Goal: Complete application form

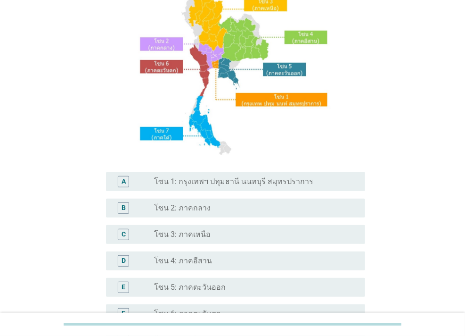
scroll to position [94, 0]
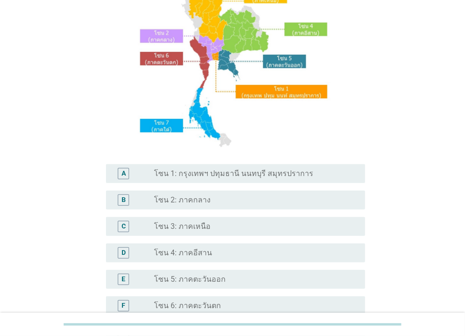
click at [169, 174] on label "โซน 1: กรุงเทพฯ ปทุมธานี นนทบุรี สมุทรปราการ" at bounding box center [233, 173] width 159 height 9
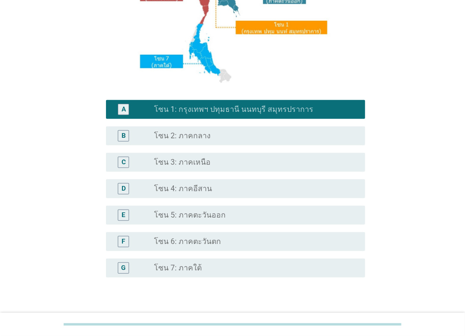
scroll to position [222, 0]
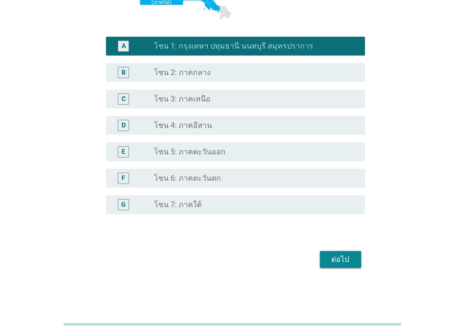
click at [332, 257] on div "ต่อไป" at bounding box center [341, 259] width 26 height 11
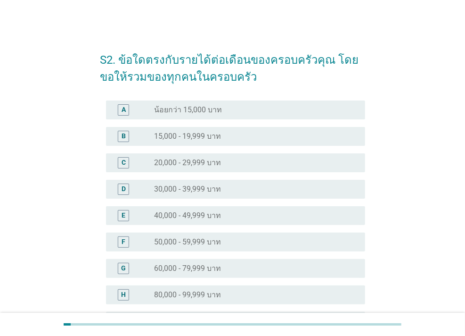
click at [181, 163] on label "20,000 - 29,999 บาท" at bounding box center [187, 162] width 67 height 9
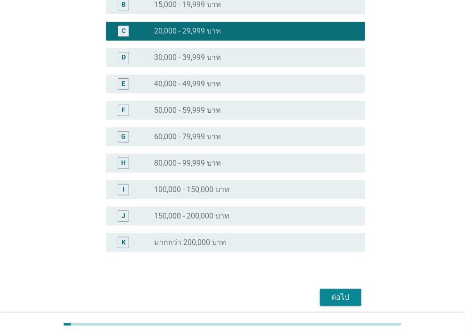
scroll to position [141, 0]
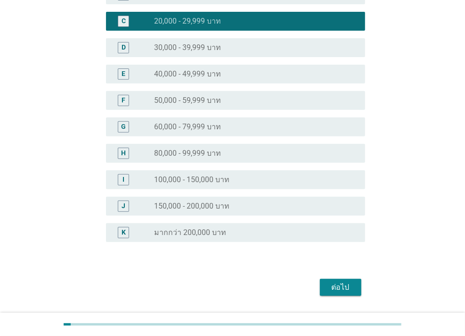
click at [334, 289] on div "ต่อไป" at bounding box center [341, 286] width 26 height 11
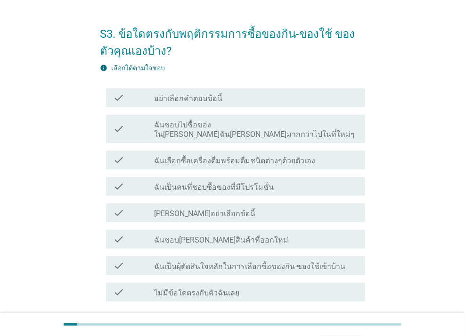
scroll to position [47, 0]
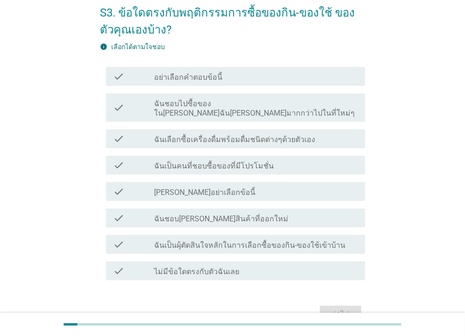
click at [219, 134] on div "check check_box_outline_blank ฉันเลือกซื้อเครื่องดื่มพร้อมดื่มชนิดต่างๆด้วยตัวเ…" at bounding box center [235, 138] width 259 height 19
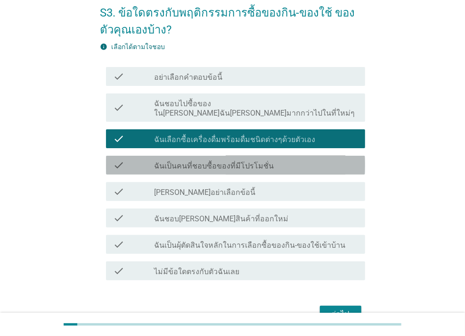
click at [202, 161] on label "ฉันเป็นคนที่ชอบซื้อของที่มีโปรโมชั่น" at bounding box center [214, 165] width 120 height 9
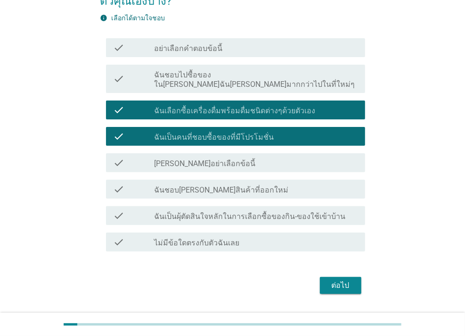
scroll to position [92, 0]
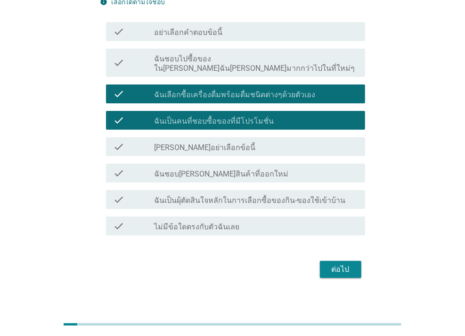
click at [231, 196] on label "ฉันเป็นผุ้ตัดสินใจหลักในการเลือกซื้อของกิน-ของใช้เข้าบ้าน" at bounding box center [249, 200] width 191 height 9
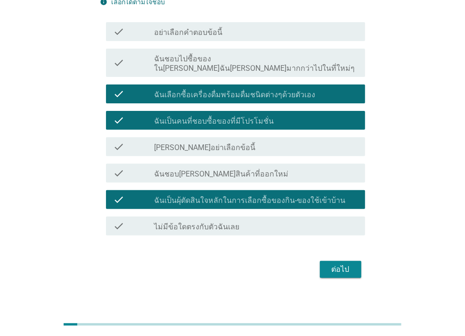
click at [342, 264] on div "ต่อไป" at bounding box center [341, 269] width 26 height 11
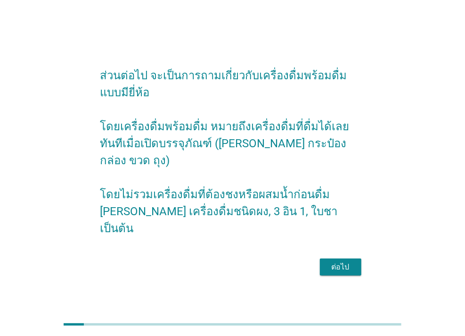
click at [336, 261] on div "ต่อไป" at bounding box center [341, 266] width 26 height 11
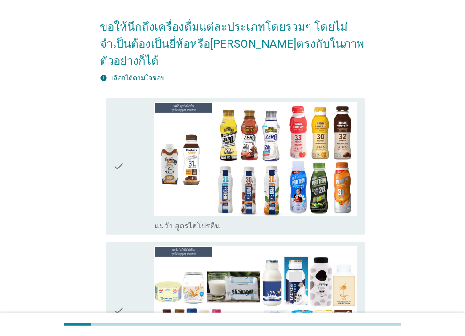
scroll to position [94, 0]
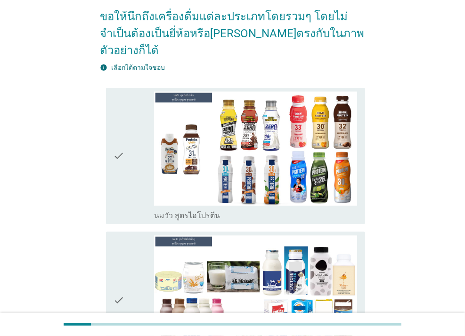
click at [118, 137] on icon "check" at bounding box center [119, 155] width 11 height 129
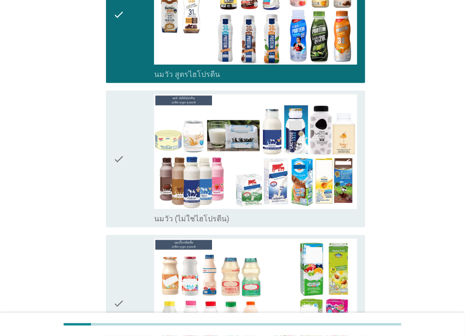
scroll to position [236, 0]
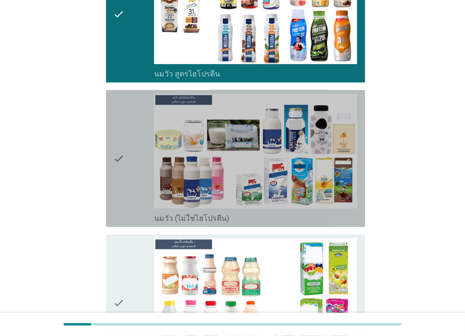
click at [122, 138] on icon "check" at bounding box center [119, 158] width 11 height 129
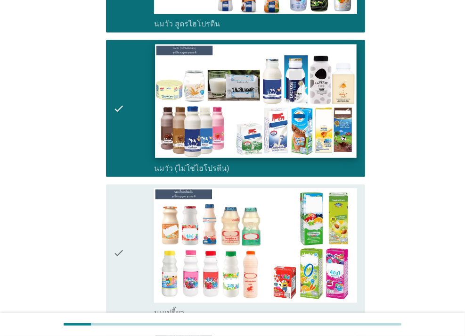
scroll to position [330, 0]
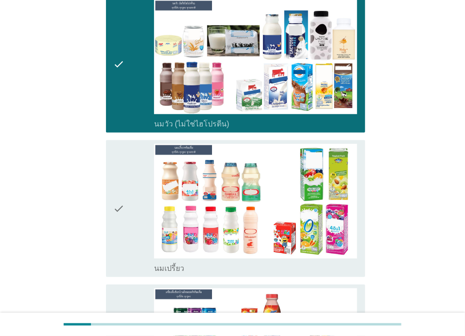
click at [122, 189] on icon "check" at bounding box center [119, 208] width 11 height 129
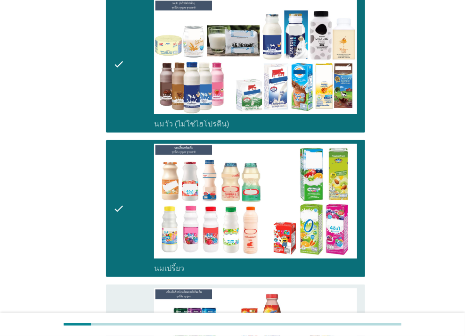
scroll to position [519, 0]
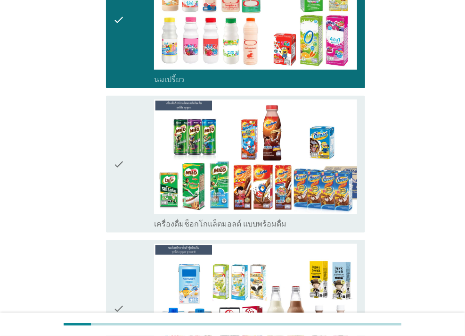
click at [119, 140] on icon "check" at bounding box center [119, 163] width 11 height 129
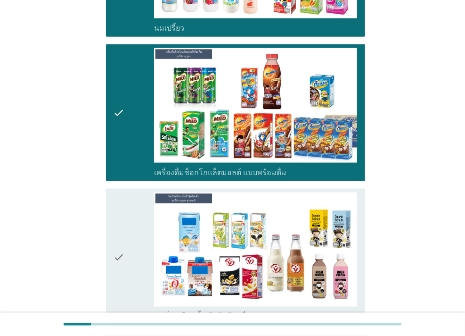
scroll to position [660, 0]
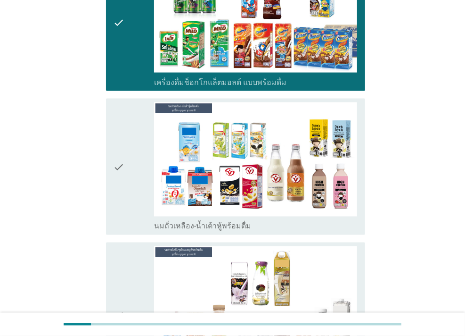
click at [121, 145] on icon "check" at bounding box center [119, 166] width 11 height 129
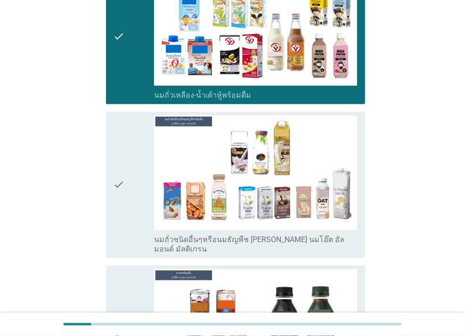
scroll to position [801, 0]
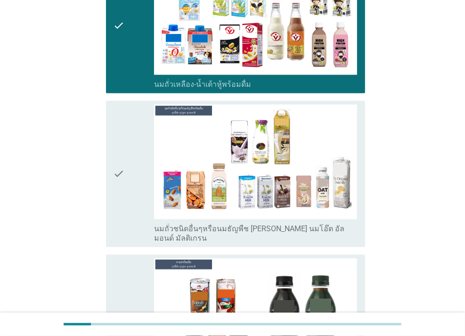
click at [123, 147] on icon "check" at bounding box center [119, 174] width 11 height 139
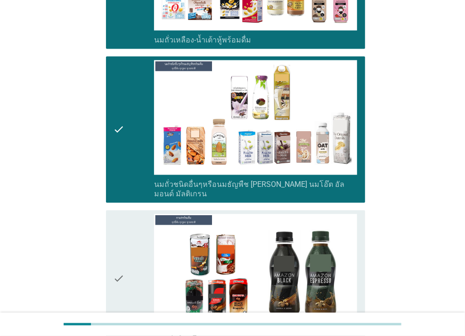
scroll to position [896, 0]
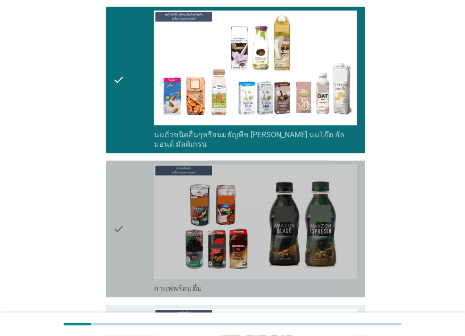
drag, startPoint x: 117, startPoint y: 199, endPoint x: 122, endPoint y: 193, distance: 7.4
click at [117, 199] on icon "check" at bounding box center [119, 228] width 11 height 129
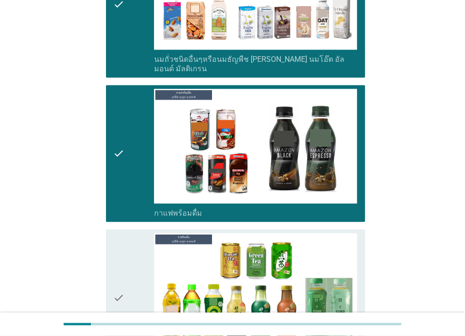
scroll to position [1037, 0]
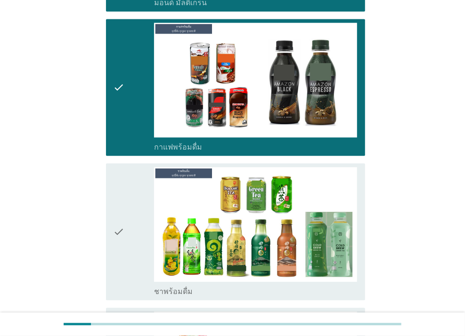
click at [119, 205] on icon "check" at bounding box center [119, 231] width 11 height 129
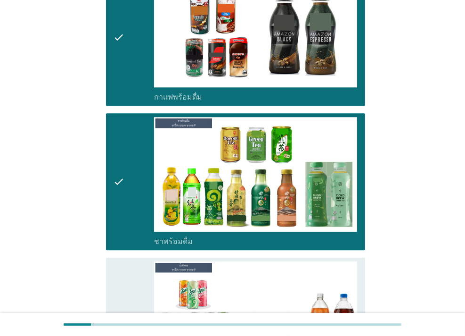
scroll to position [1178, 0]
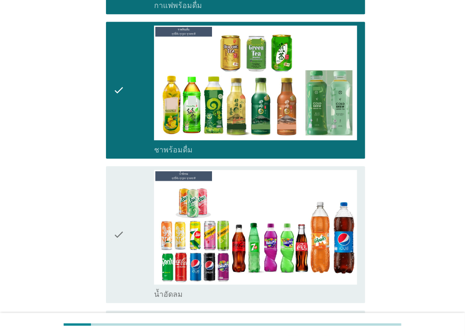
click at [127, 203] on div "check" at bounding box center [134, 234] width 41 height 129
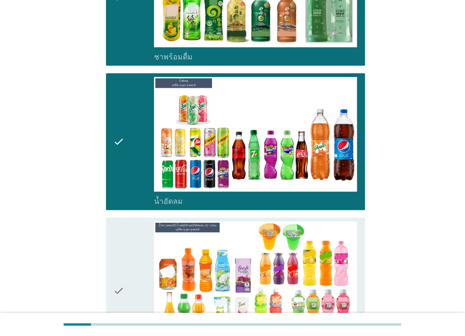
scroll to position [1367, 0]
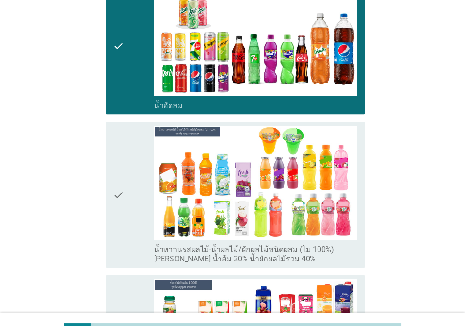
click at [117, 169] on icon "check" at bounding box center [119, 194] width 11 height 139
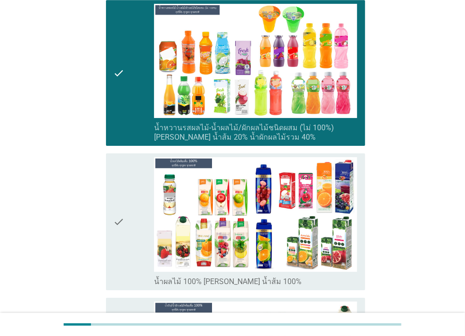
scroll to position [1508, 0]
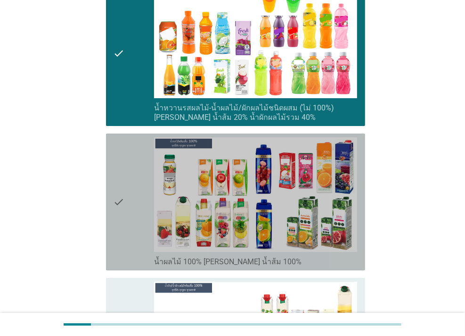
click at [117, 170] on icon "check" at bounding box center [119, 201] width 11 height 129
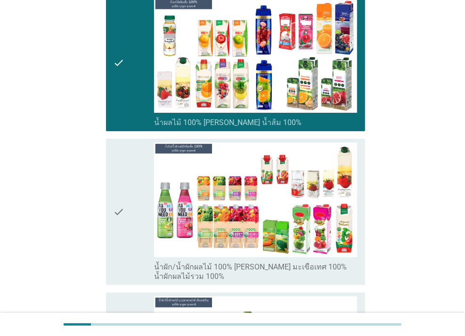
scroll to position [1650, 0]
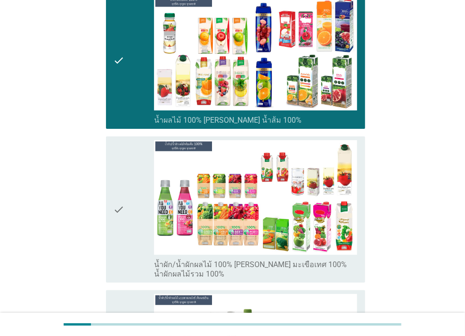
click at [128, 173] on div "check" at bounding box center [134, 209] width 41 height 139
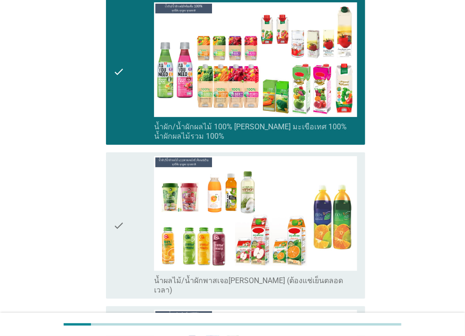
scroll to position [1791, 0]
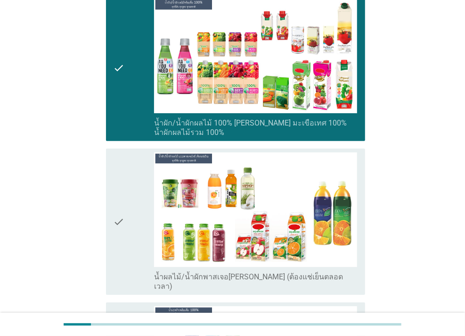
click at [123, 181] on icon "check" at bounding box center [119, 221] width 11 height 139
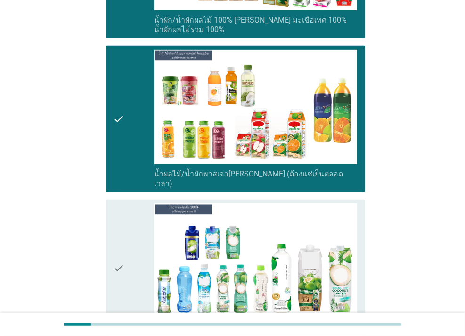
scroll to position [1980, 0]
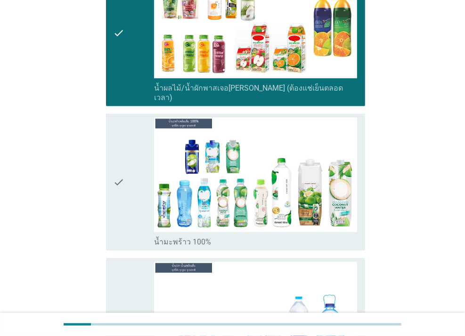
click at [120, 148] on icon "check" at bounding box center [119, 181] width 11 height 129
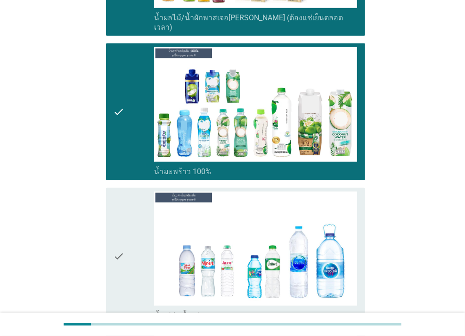
scroll to position [2121, 0]
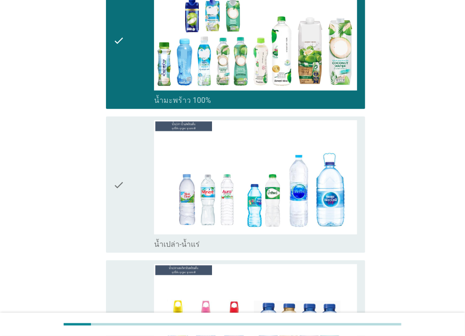
click at [119, 145] on icon "check" at bounding box center [119, 184] width 11 height 129
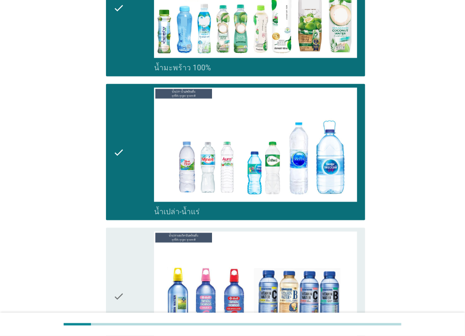
scroll to position [2215, 0]
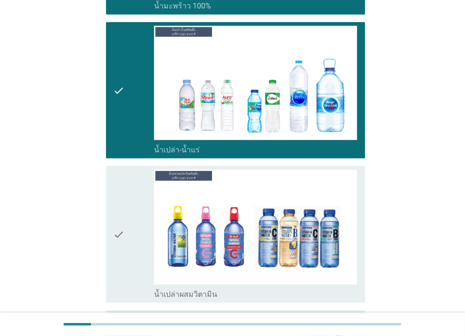
click at [123, 196] on icon "check" at bounding box center [119, 234] width 11 height 129
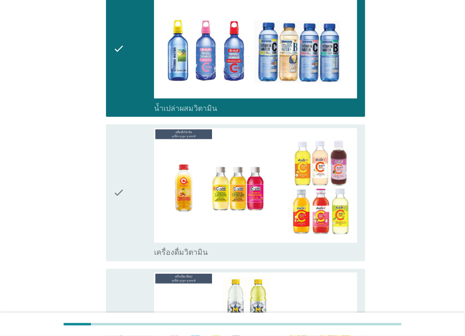
scroll to position [2404, 0]
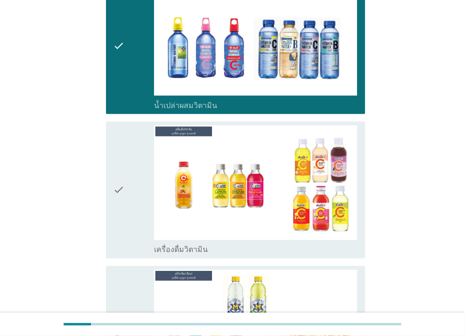
click at [115, 149] on icon "check" at bounding box center [119, 189] width 11 height 129
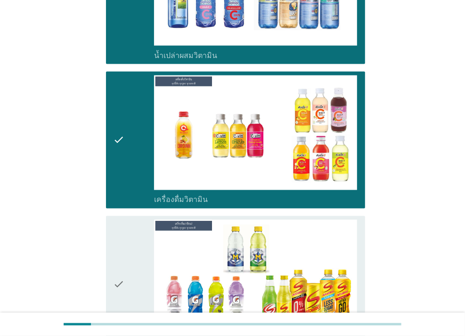
scroll to position [2498, 0]
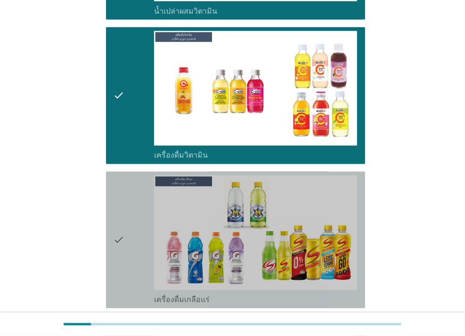
click at [115, 199] on icon "check" at bounding box center [119, 239] width 11 height 129
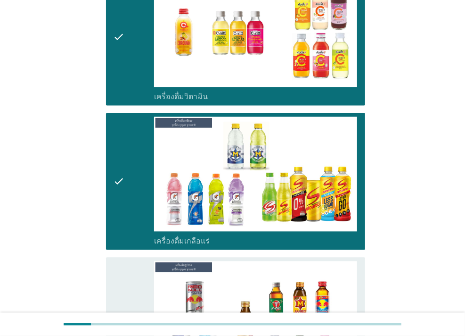
scroll to position [2687, 0]
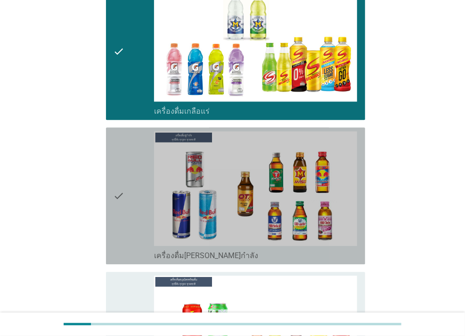
click at [121, 166] on icon "check" at bounding box center [119, 195] width 11 height 129
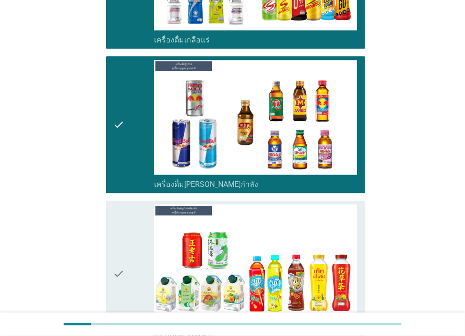
scroll to position [2828, 0]
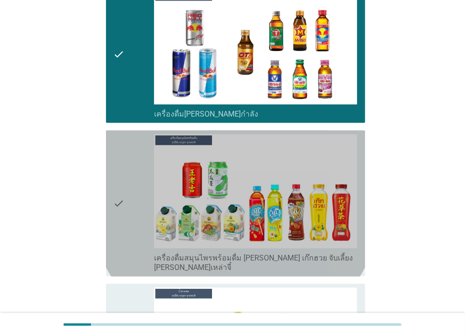
click at [118, 164] on icon "check" at bounding box center [119, 203] width 11 height 139
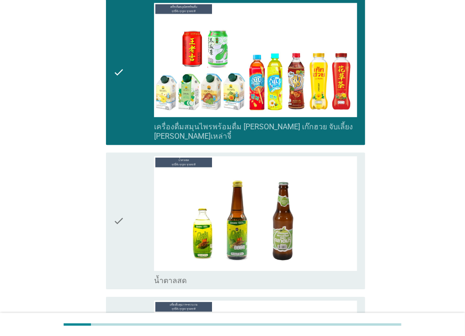
scroll to position [2970, 0]
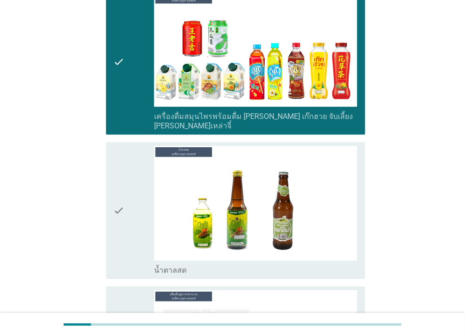
click at [120, 162] on icon "check" at bounding box center [119, 210] width 11 height 129
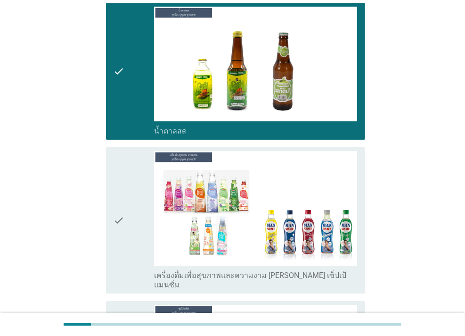
scroll to position [3111, 0]
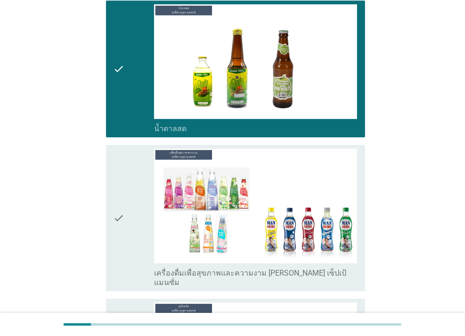
click at [123, 164] on icon "check" at bounding box center [119, 217] width 11 height 139
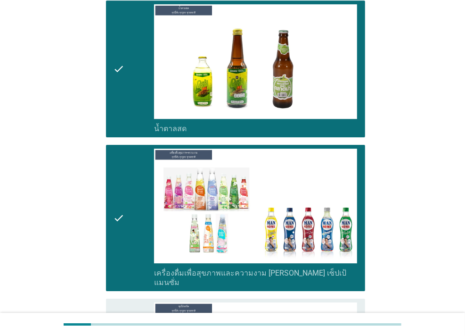
scroll to position [3253, 0]
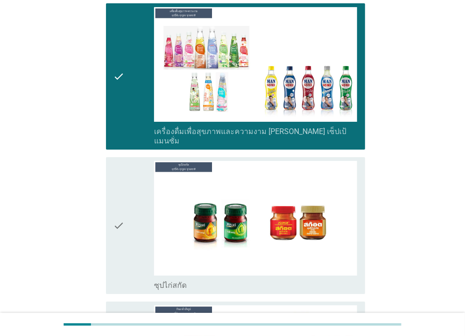
click at [117, 161] on icon "check" at bounding box center [119, 225] width 11 height 129
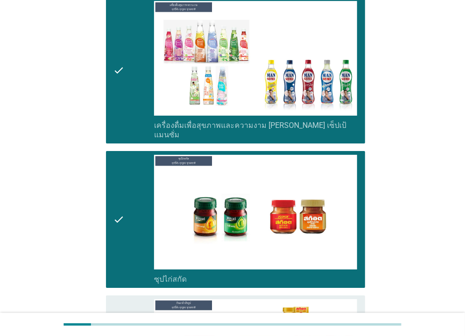
scroll to position [3347, 0]
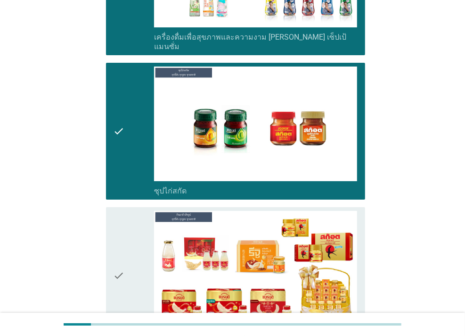
click at [120, 211] on icon "check" at bounding box center [119, 275] width 11 height 129
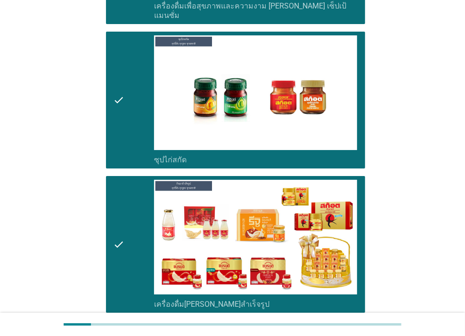
scroll to position [3408, 0]
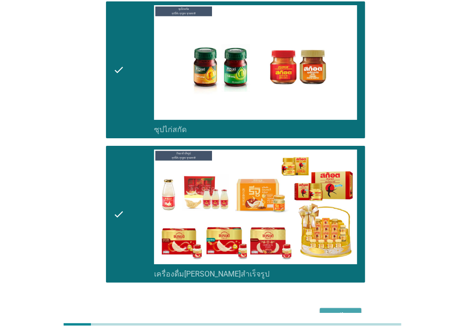
click at [329, 311] on div "ต่อไป" at bounding box center [341, 316] width 26 height 11
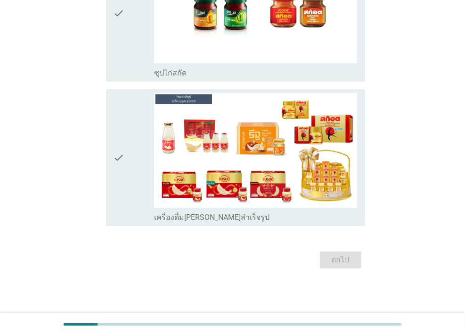
scroll to position [0, 0]
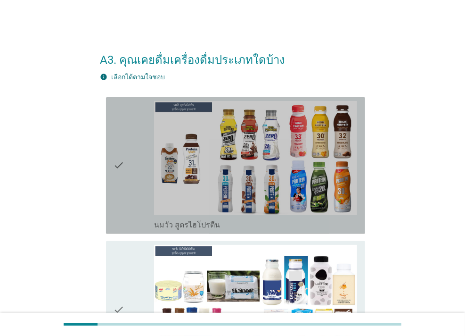
click at [124, 163] on icon "check" at bounding box center [119, 165] width 11 height 129
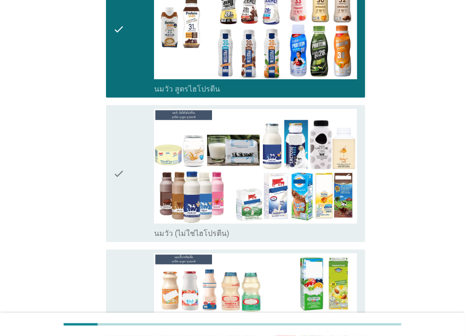
scroll to position [141, 0]
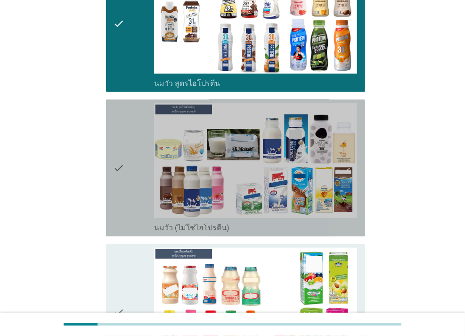
click at [117, 151] on icon "check" at bounding box center [119, 167] width 11 height 129
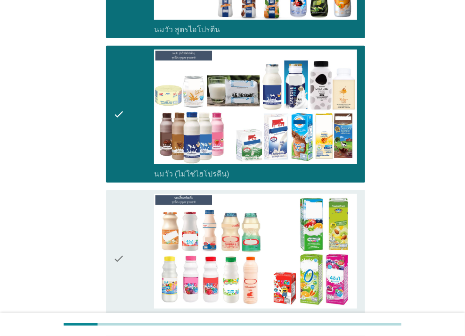
scroll to position [283, 0]
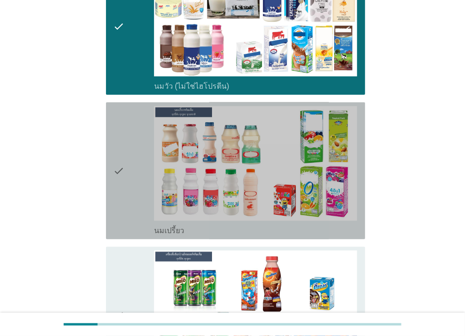
click at [119, 155] on icon "check" at bounding box center [119, 170] width 11 height 129
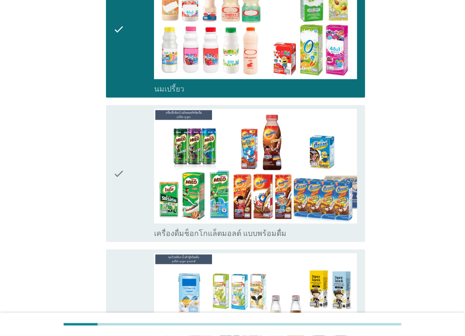
click at [120, 157] on icon "check" at bounding box center [119, 173] width 11 height 129
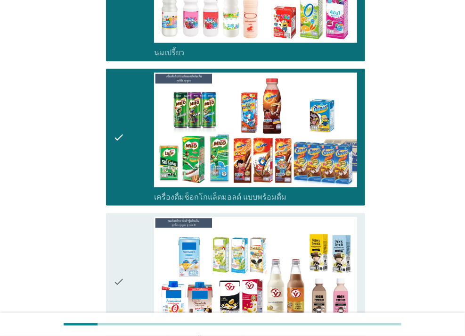
scroll to position [566, 0]
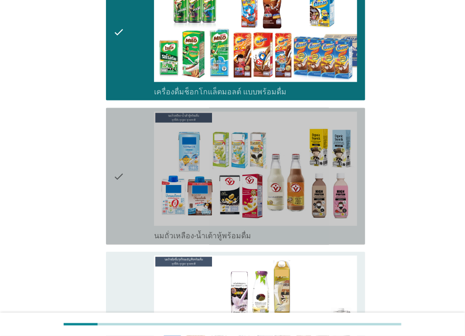
click at [126, 157] on div "check" at bounding box center [134, 176] width 41 height 129
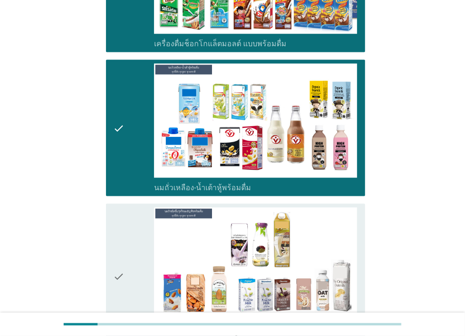
scroll to position [707, 0]
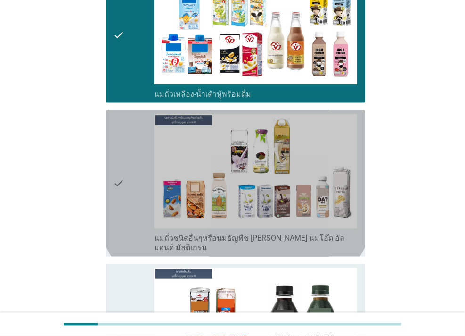
click at [124, 162] on icon "check" at bounding box center [119, 183] width 11 height 139
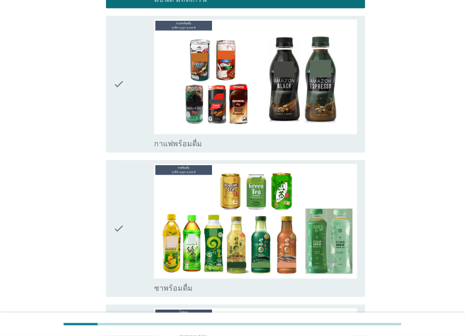
scroll to position [1037, 0]
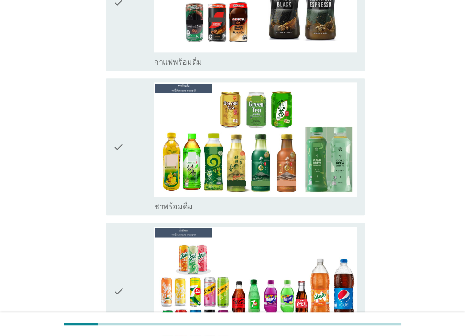
click at [117, 143] on icon "check" at bounding box center [119, 146] width 11 height 129
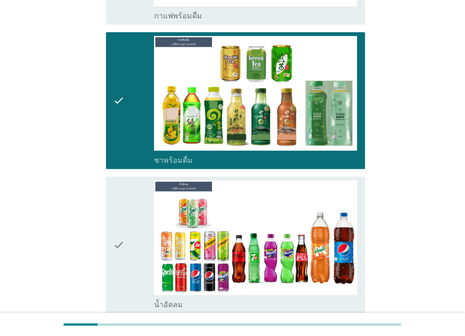
scroll to position [1178, 0]
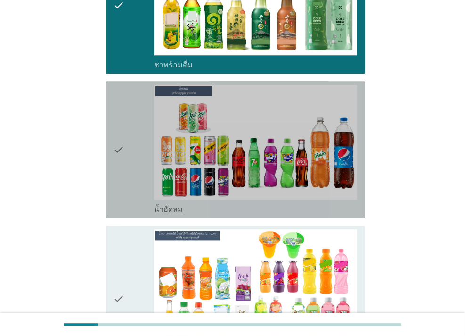
click at [127, 132] on div "check" at bounding box center [134, 149] width 41 height 129
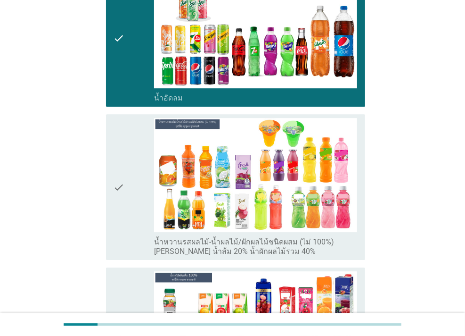
scroll to position [1320, 0]
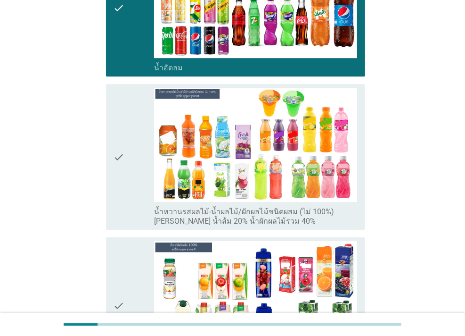
click at [125, 161] on div "check" at bounding box center [134, 157] width 41 height 139
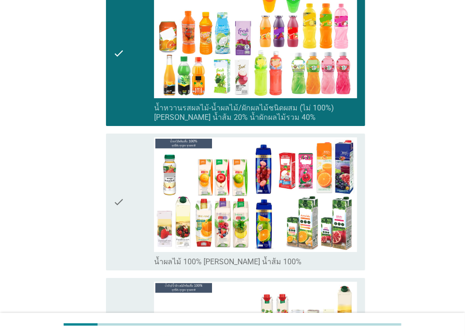
scroll to position [1461, 0]
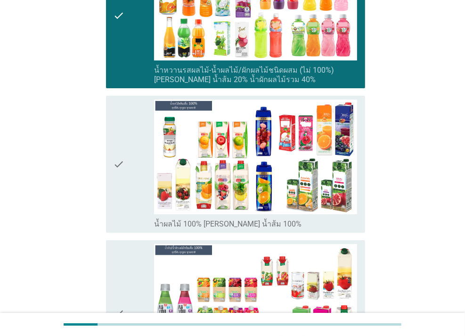
click at [126, 161] on div "check" at bounding box center [134, 163] width 41 height 129
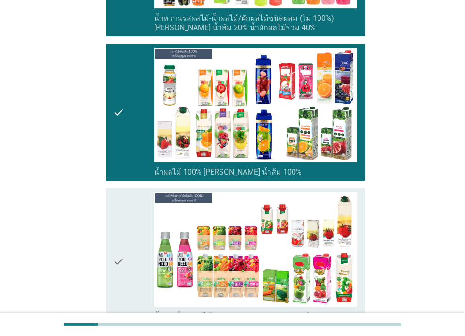
scroll to position [1603, 0]
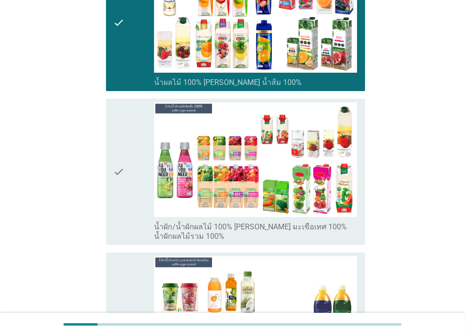
click at [129, 159] on div "check" at bounding box center [134, 171] width 41 height 139
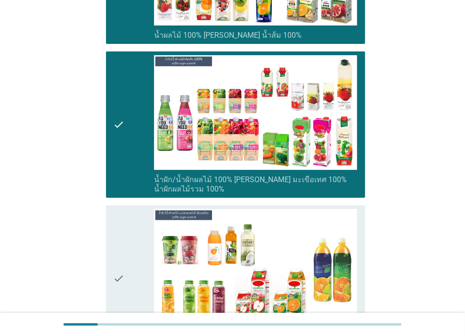
scroll to position [1744, 0]
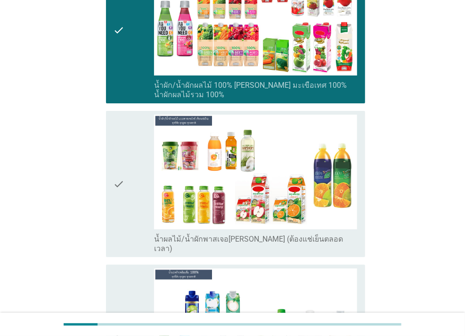
click at [128, 178] on div "check" at bounding box center [134, 184] width 41 height 139
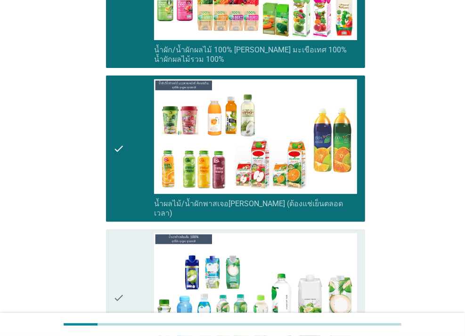
scroll to position [1886, 0]
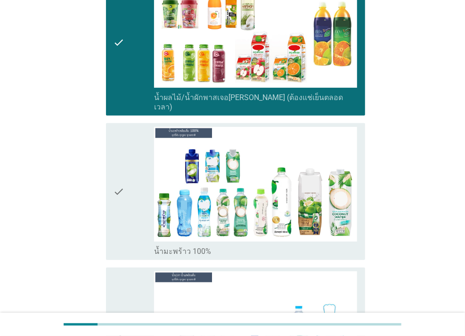
click at [124, 156] on div "check" at bounding box center [134, 191] width 41 height 129
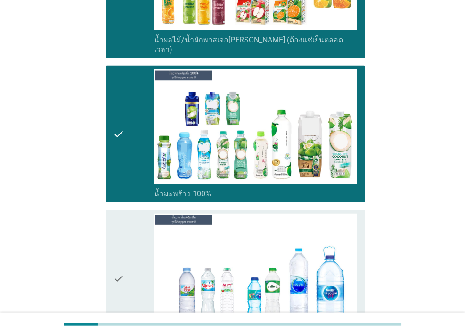
scroll to position [2027, 0]
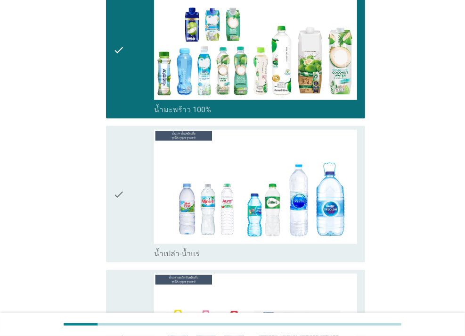
click at [124, 155] on div "check" at bounding box center [134, 194] width 41 height 129
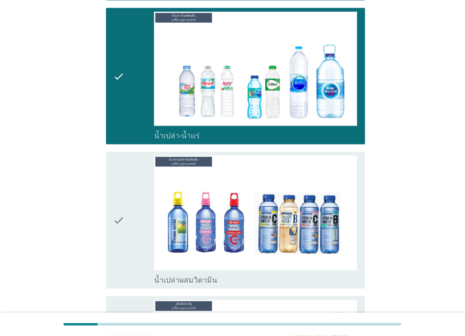
scroll to position [2168, 0]
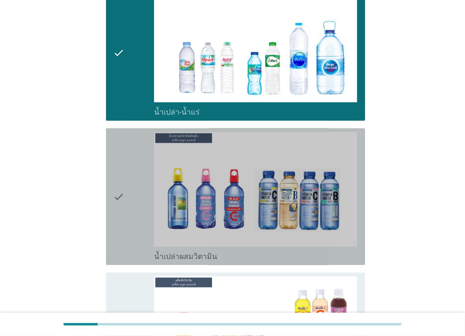
click at [125, 155] on div "check" at bounding box center [134, 196] width 41 height 129
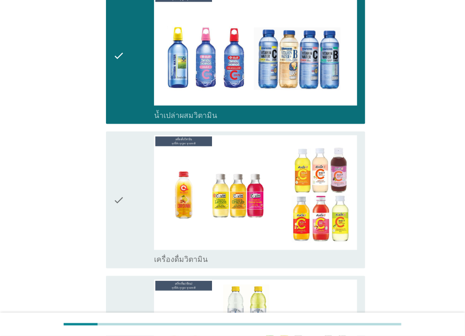
scroll to position [2310, 0]
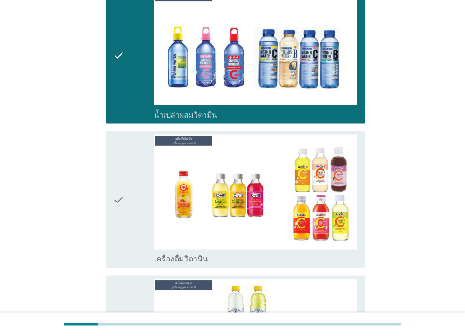
click at [125, 155] on div "check" at bounding box center [134, 199] width 41 height 129
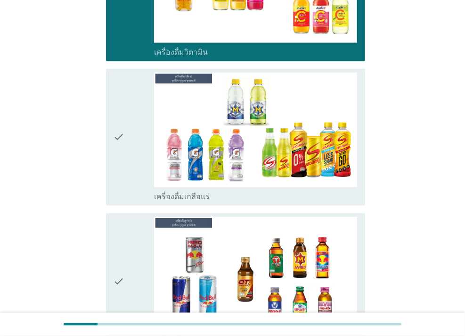
scroll to position [2545, 0]
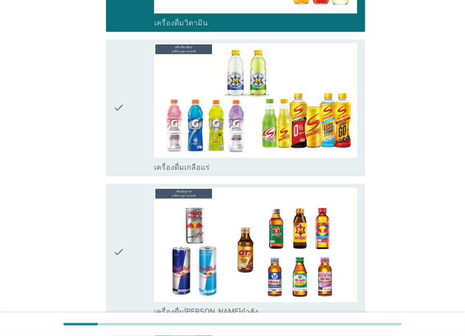
click at [128, 124] on div "check" at bounding box center [134, 107] width 41 height 129
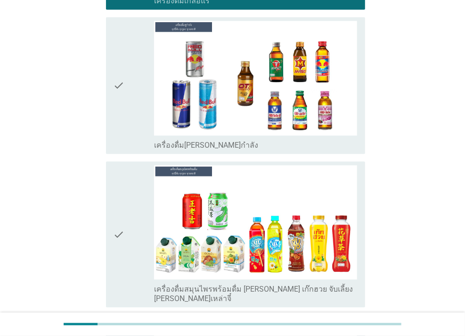
scroll to position [2734, 0]
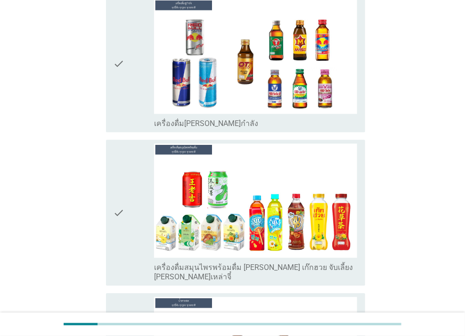
click at [118, 195] on icon "check" at bounding box center [119, 212] width 11 height 139
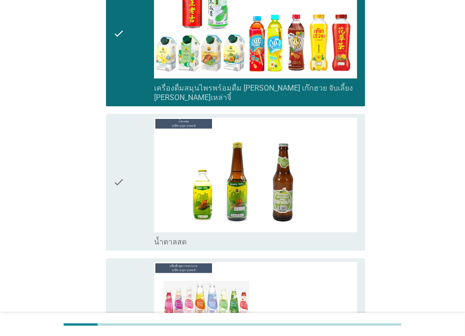
scroll to position [2923, 0]
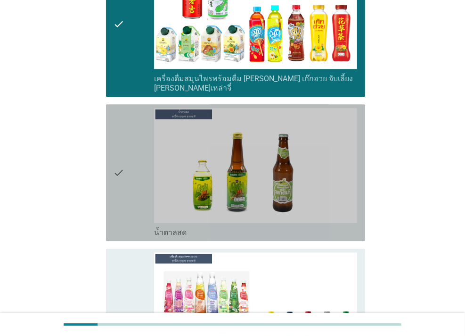
click at [117, 176] on icon "check" at bounding box center [119, 172] width 11 height 129
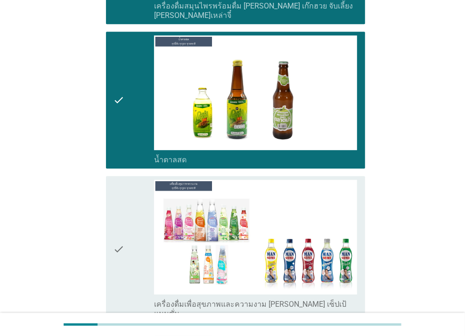
scroll to position [3064, 0]
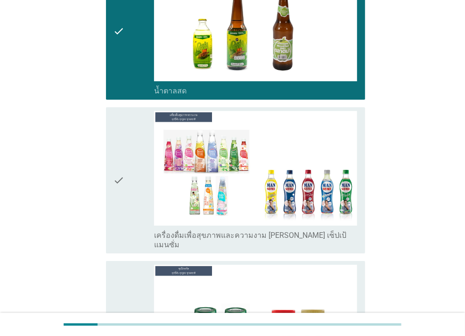
click at [119, 168] on icon "check" at bounding box center [119, 180] width 11 height 139
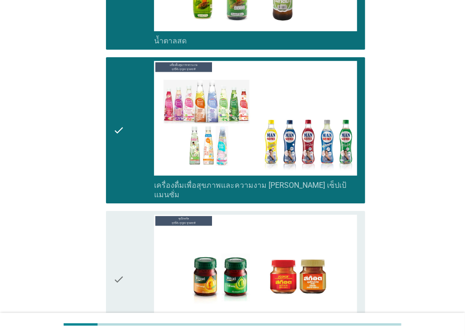
scroll to position [3205, 0]
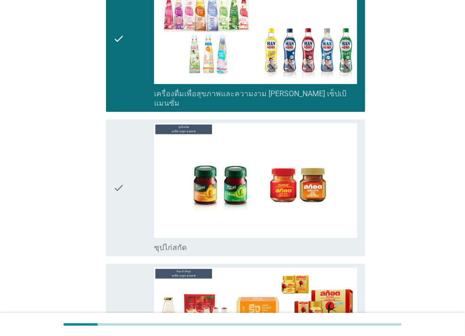
click at [120, 168] on icon "check" at bounding box center [119, 187] width 11 height 129
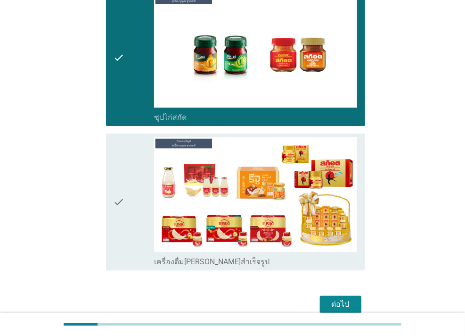
scroll to position [3340, 0]
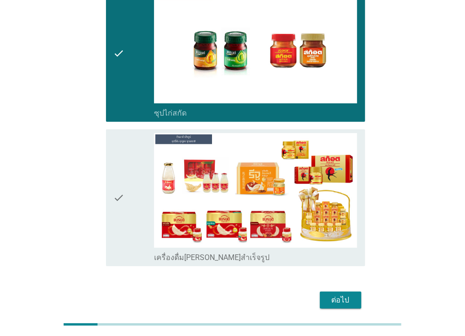
click at [329, 294] on div "ต่อไป" at bounding box center [341, 299] width 26 height 11
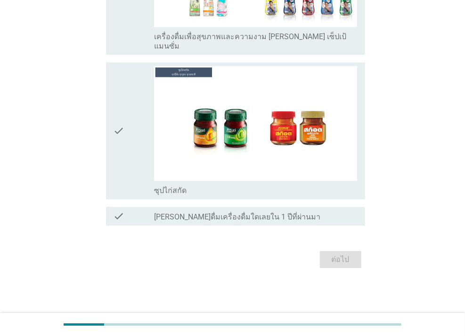
scroll to position [0, 0]
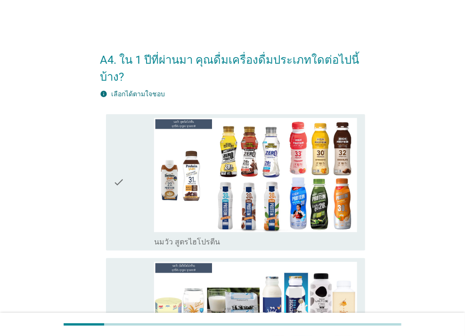
click at [133, 181] on div "check" at bounding box center [134, 182] width 41 height 129
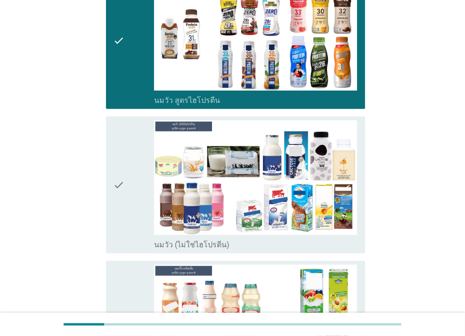
click at [138, 170] on div "check" at bounding box center [134, 184] width 41 height 129
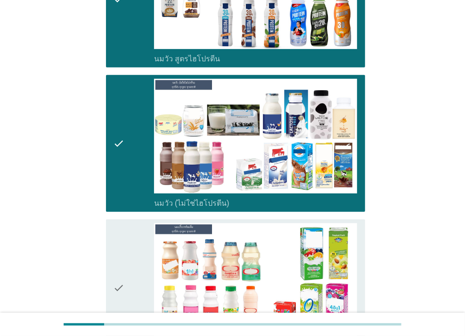
scroll to position [283, 0]
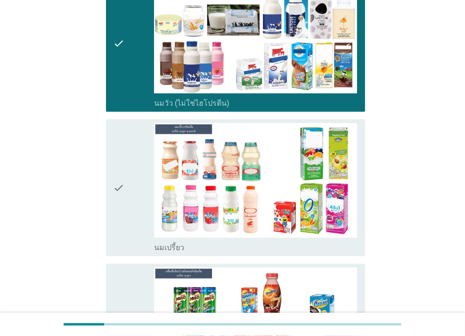
click at [124, 169] on icon "check" at bounding box center [119, 187] width 11 height 129
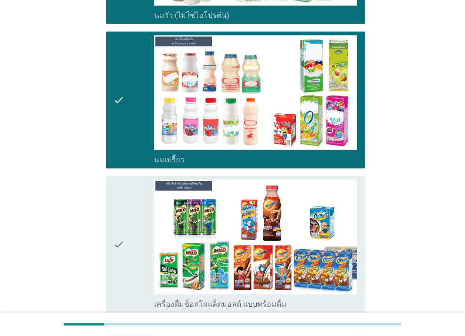
scroll to position [471, 0]
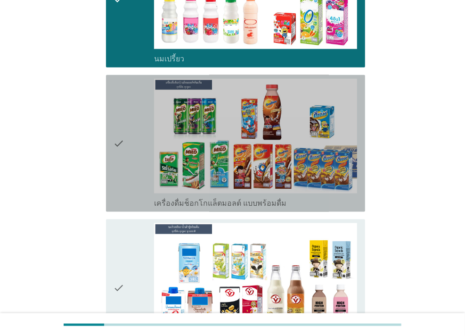
click at [141, 153] on div "check" at bounding box center [134, 143] width 41 height 129
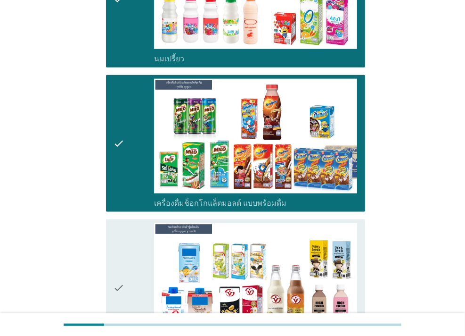
scroll to position [566, 0]
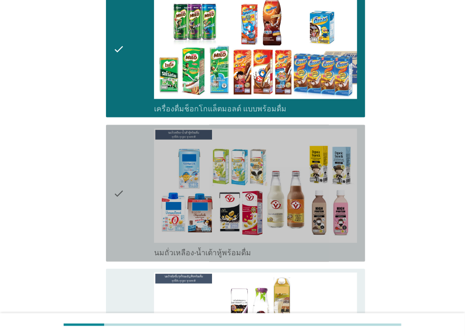
click at [132, 161] on div "check" at bounding box center [134, 193] width 41 height 129
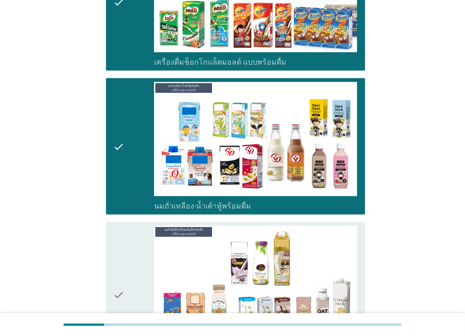
scroll to position [754, 0]
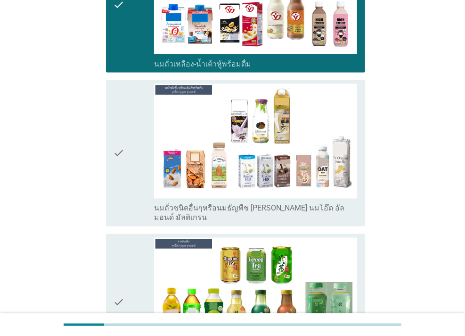
click at [120, 161] on icon "check" at bounding box center [119, 153] width 11 height 139
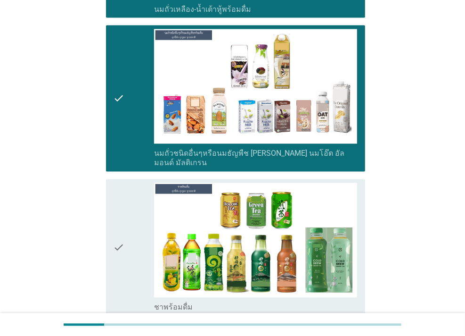
scroll to position [943, 0]
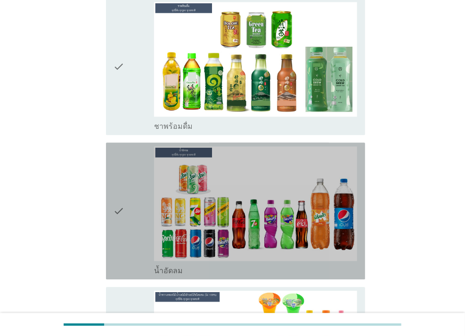
click at [115, 167] on icon "check" at bounding box center [119, 210] width 11 height 129
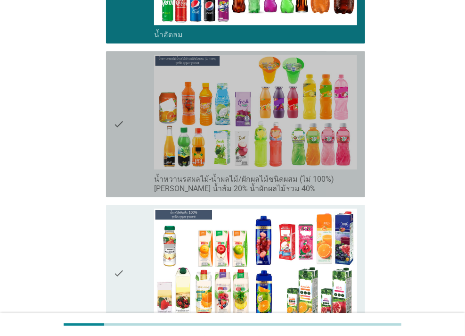
click at [125, 145] on div "check" at bounding box center [134, 124] width 41 height 139
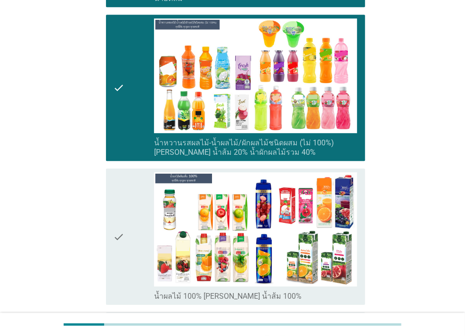
scroll to position [1320, 0]
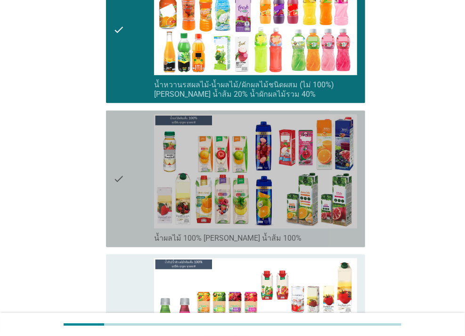
click at [129, 146] on div "check" at bounding box center [134, 178] width 41 height 129
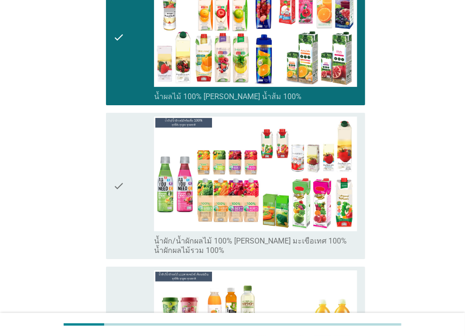
click at [137, 157] on div "check" at bounding box center [134, 185] width 41 height 139
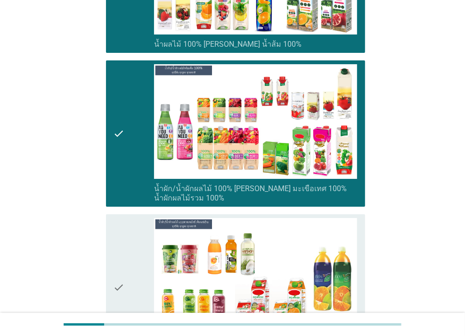
scroll to position [1603, 0]
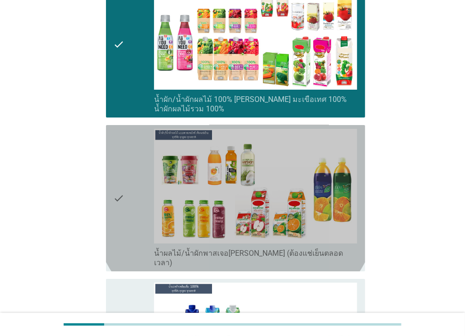
click at [134, 151] on div "check" at bounding box center [134, 198] width 41 height 139
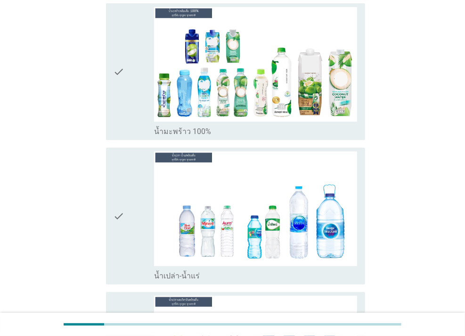
scroll to position [1886, 0]
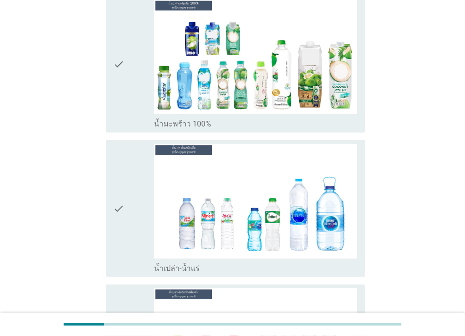
click at [132, 163] on div "check" at bounding box center [134, 208] width 41 height 129
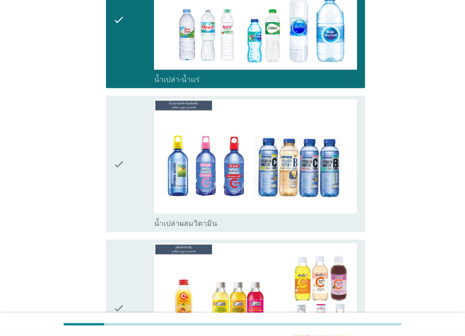
scroll to position [2168, 0]
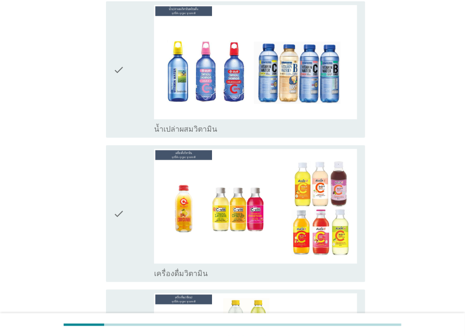
click at [132, 164] on div "check" at bounding box center [134, 213] width 41 height 129
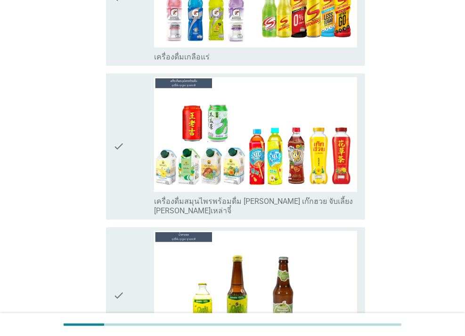
scroll to position [2545, 0]
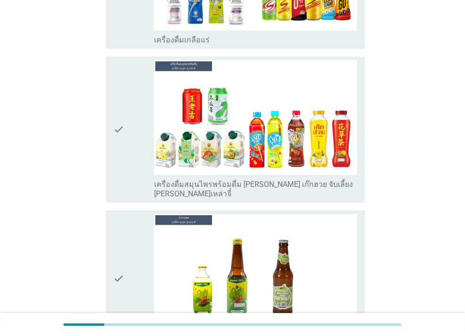
click at [121, 130] on icon "check" at bounding box center [119, 129] width 11 height 139
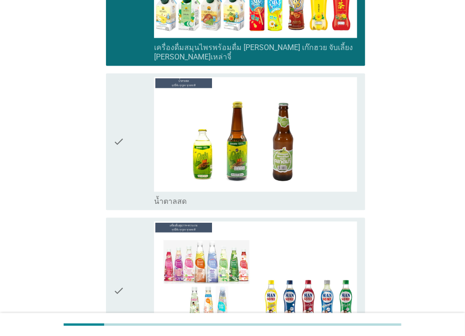
scroll to position [2687, 0]
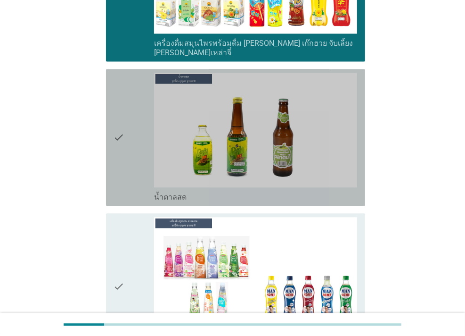
click at [123, 129] on icon "check" at bounding box center [119, 137] width 11 height 129
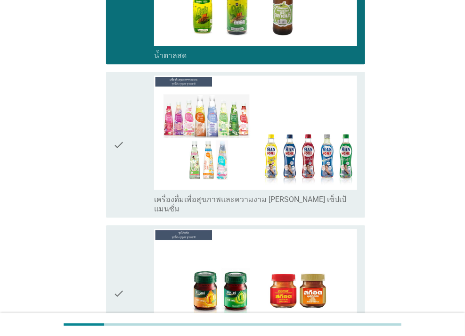
scroll to position [2923, 0]
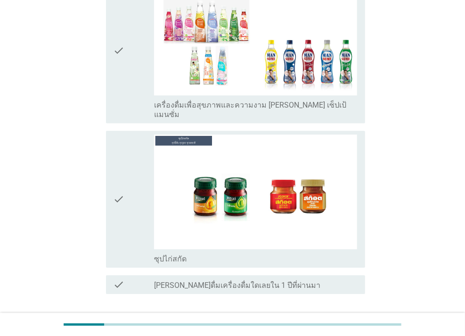
click at [124, 134] on icon "check" at bounding box center [119, 198] width 11 height 129
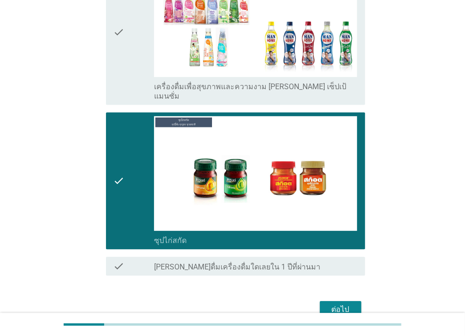
scroll to position [2951, 0]
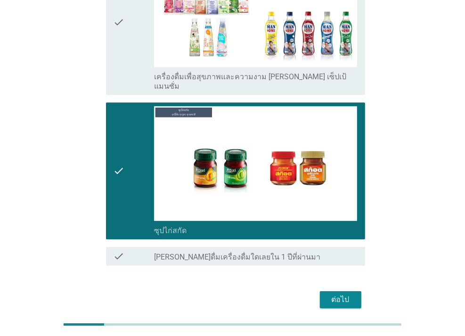
click at [336, 294] on div "ต่อไป" at bounding box center [341, 299] width 26 height 11
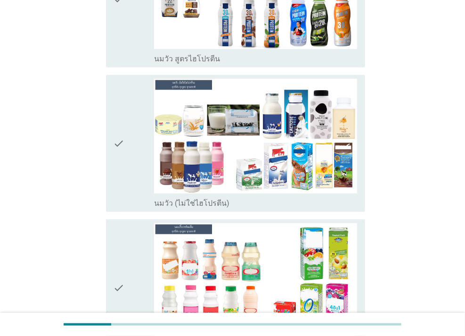
scroll to position [189, 0]
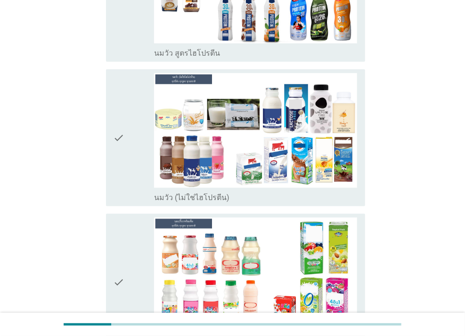
click at [125, 125] on div "check" at bounding box center [134, 137] width 41 height 129
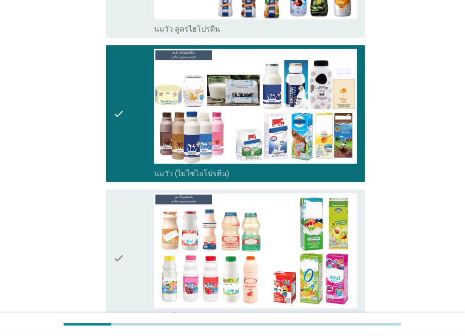
scroll to position [236, 0]
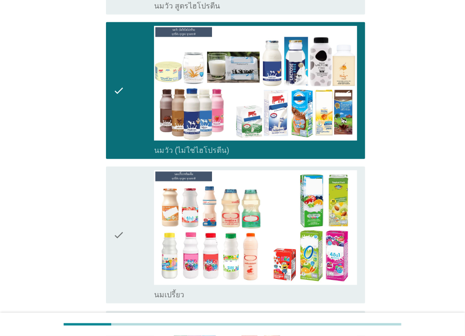
click at [119, 178] on icon "check" at bounding box center [119, 234] width 11 height 129
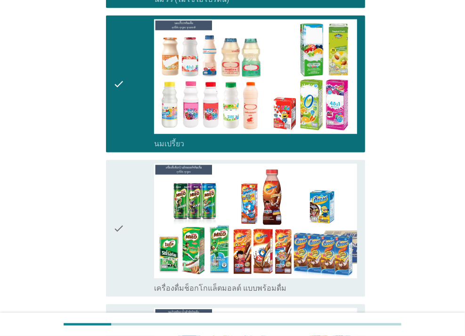
scroll to position [424, 0]
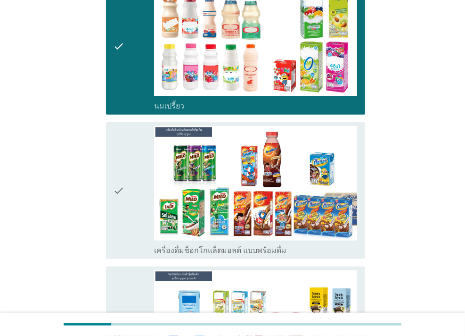
click at [137, 158] on div "check" at bounding box center [134, 190] width 41 height 129
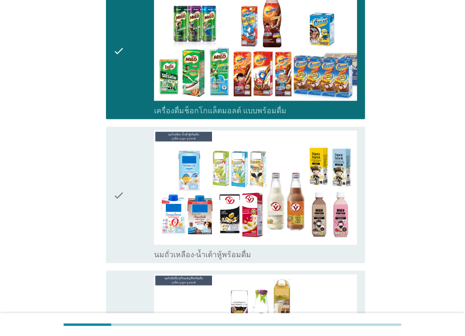
scroll to position [566, 0]
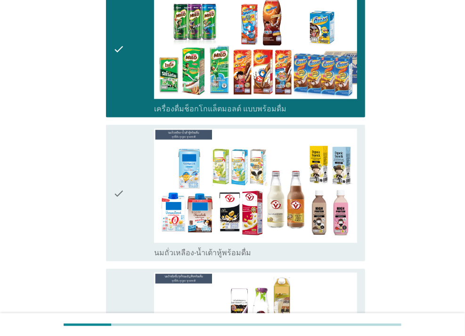
click at [145, 169] on div "check" at bounding box center [134, 193] width 41 height 129
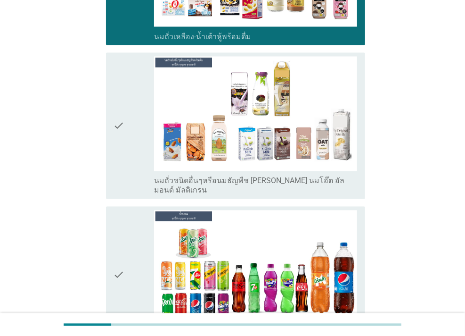
scroll to position [848, 0]
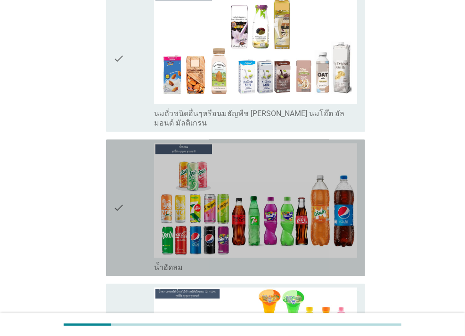
click at [143, 163] on div "check" at bounding box center [134, 207] width 41 height 129
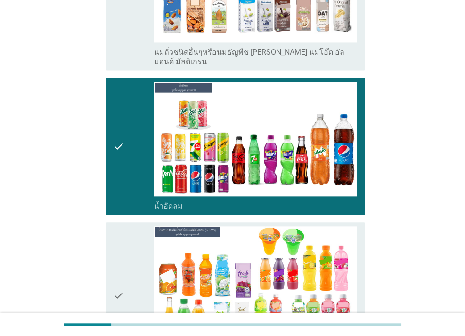
scroll to position [1037, 0]
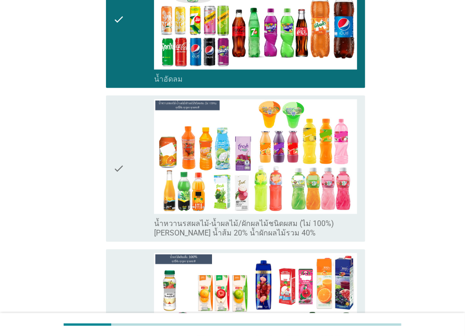
click at [136, 141] on div "check" at bounding box center [134, 168] width 41 height 139
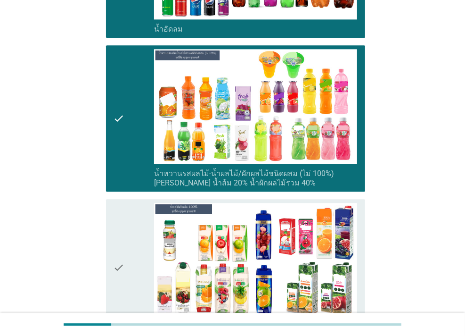
scroll to position [1178, 0]
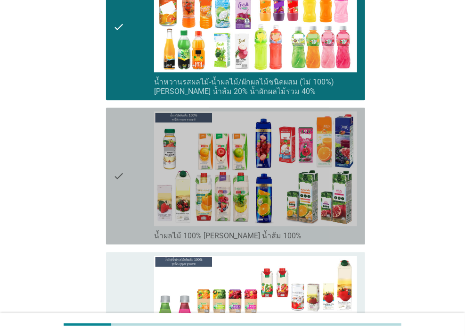
click at [133, 144] on div "check" at bounding box center [134, 175] width 41 height 129
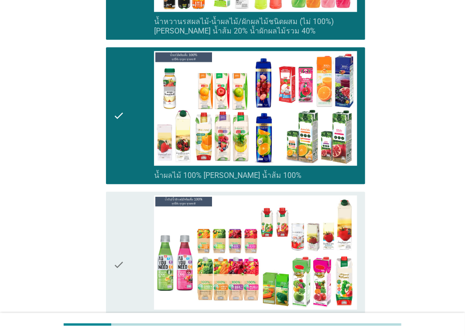
scroll to position [1320, 0]
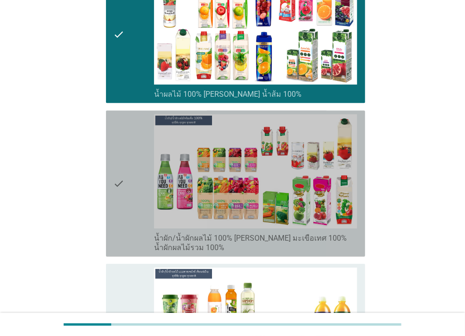
click at [123, 122] on icon "check" at bounding box center [119, 183] width 11 height 139
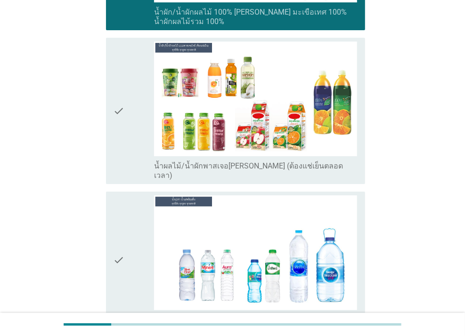
scroll to position [1603, 0]
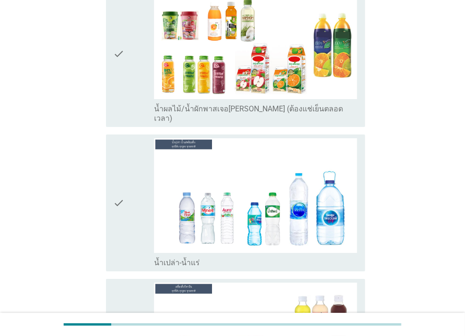
click at [130, 145] on div "check" at bounding box center [134, 202] width 41 height 129
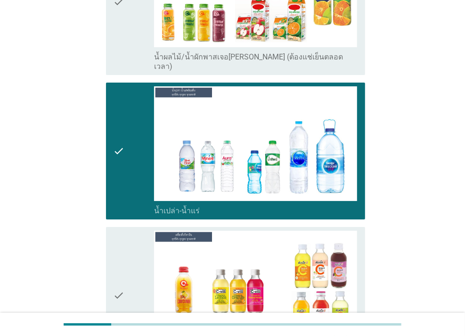
scroll to position [1744, 0]
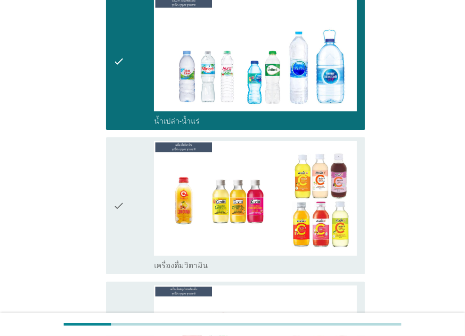
click at [140, 142] on div "check" at bounding box center [134, 205] width 41 height 129
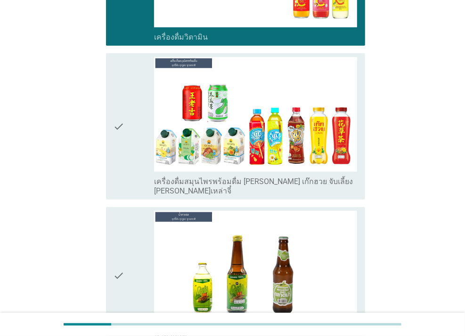
scroll to position [1980, 0]
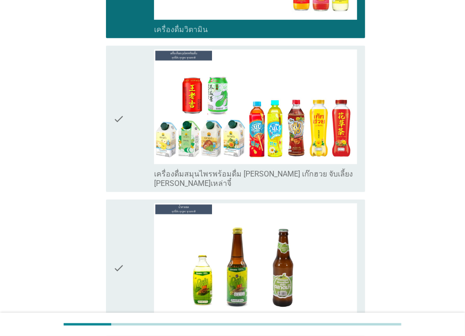
click at [129, 99] on div "check" at bounding box center [134, 118] width 41 height 139
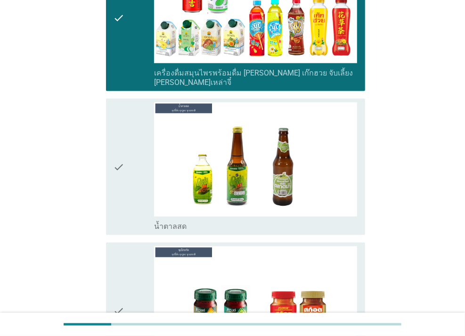
scroll to position [2168, 0]
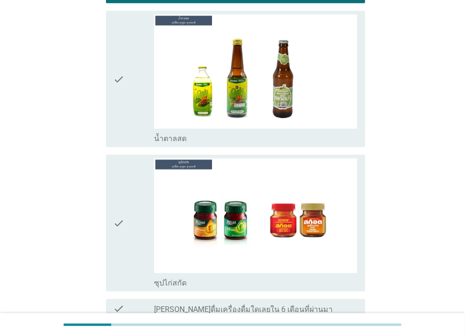
click at [130, 167] on div "check" at bounding box center [134, 222] width 41 height 129
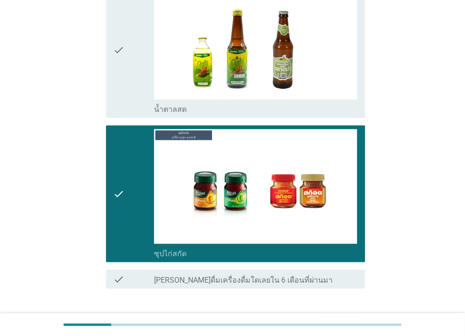
scroll to position [2214, 0]
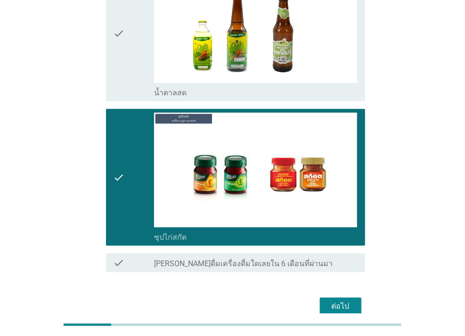
click at [336, 300] on div "ต่อไป" at bounding box center [341, 305] width 26 height 11
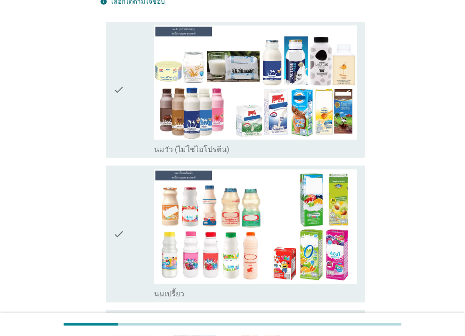
scroll to position [94, 0]
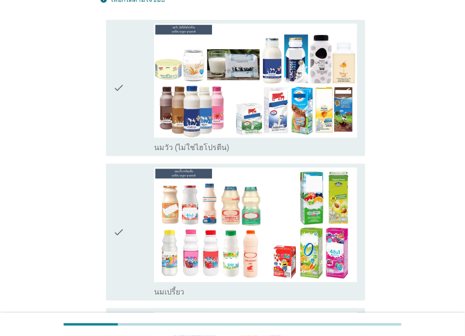
click at [141, 77] on div "check" at bounding box center [134, 88] width 41 height 129
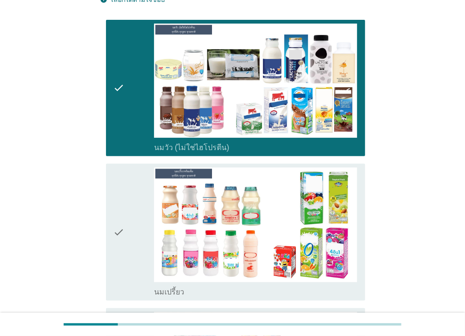
click at [132, 183] on div "check" at bounding box center [134, 231] width 41 height 129
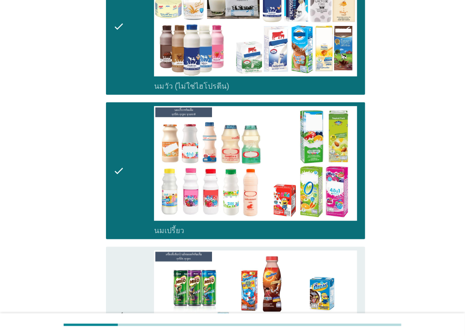
scroll to position [283, 0]
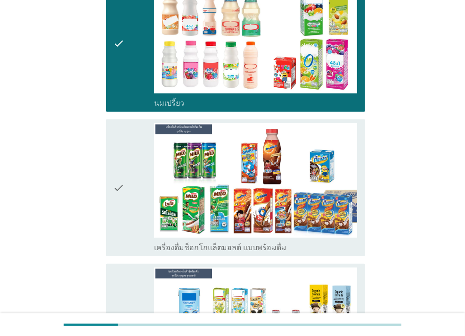
click at [135, 166] on div "check" at bounding box center [134, 187] width 41 height 129
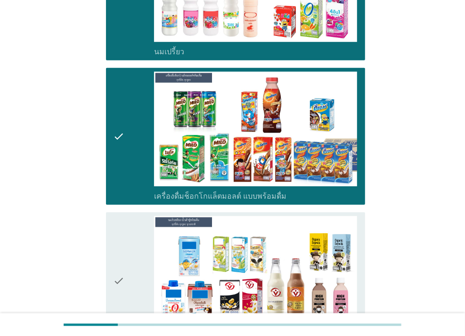
scroll to position [424, 0]
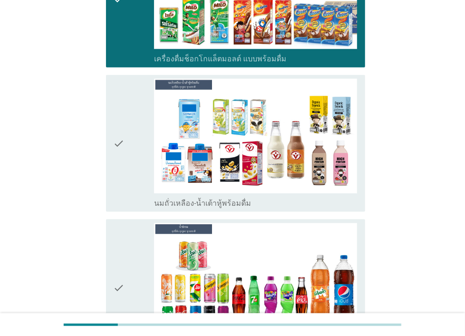
click at [134, 120] on div "check" at bounding box center [134, 143] width 41 height 129
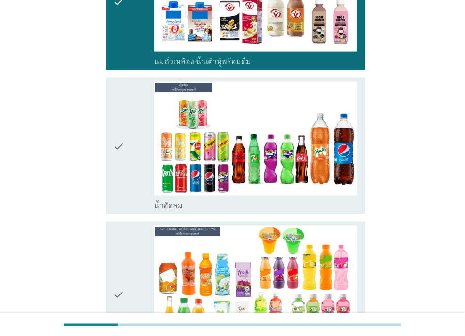
click at [134, 136] on div "check" at bounding box center [134, 146] width 41 height 129
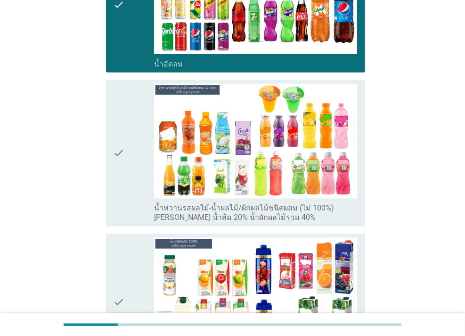
click at [134, 143] on div "check" at bounding box center [134, 153] width 41 height 139
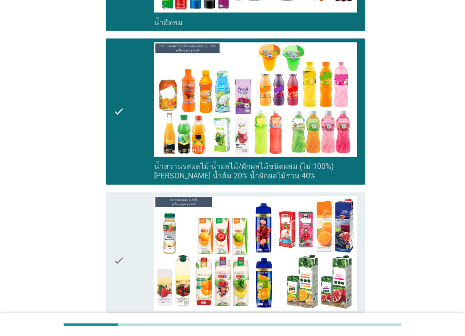
scroll to position [896, 0]
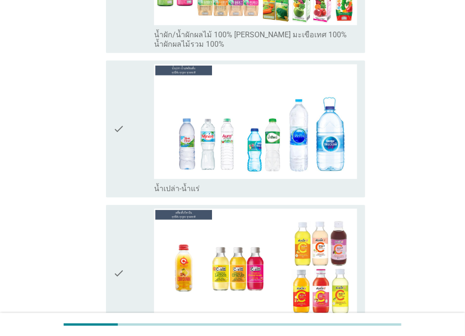
click at [129, 128] on div "check" at bounding box center [134, 128] width 41 height 129
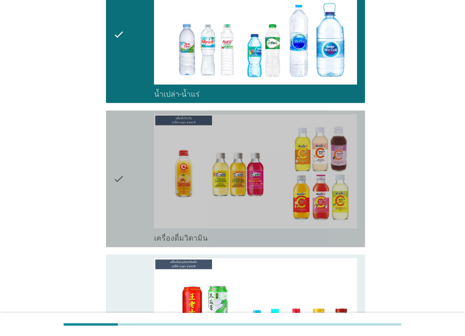
click at [130, 140] on div "check" at bounding box center [134, 178] width 41 height 129
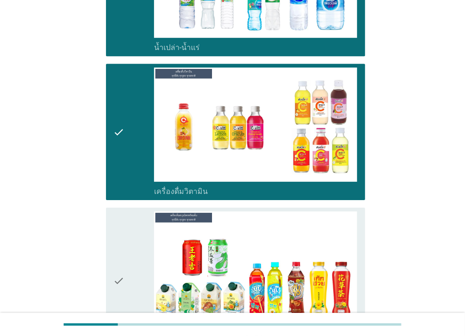
scroll to position [1461, 0]
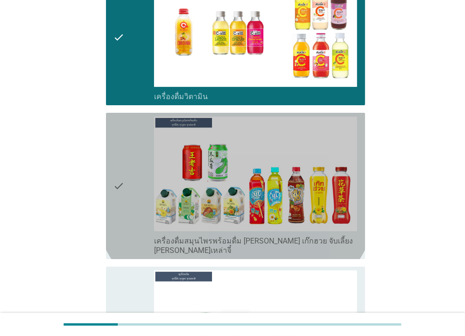
click at [128, 144] on div "check" at bounding box center [134, 185] width 41 height 139
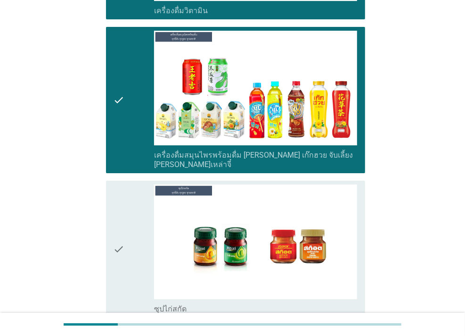
scroll to position [1556, 0]
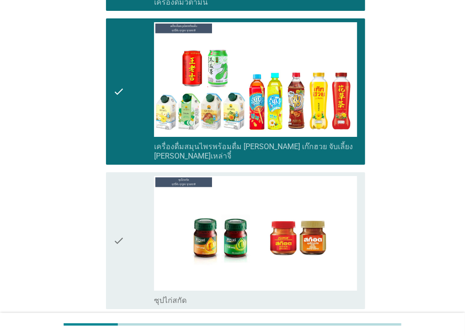
click at [132, 76] on div "check" at bounding box center [134, 91] width 41 height 139
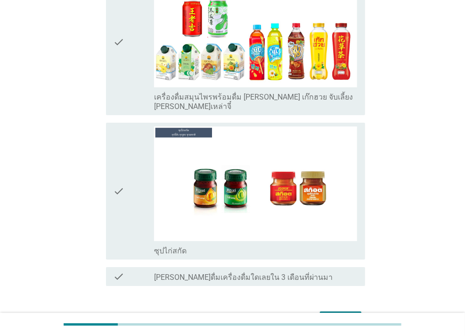
scroll to position [1638, 0]
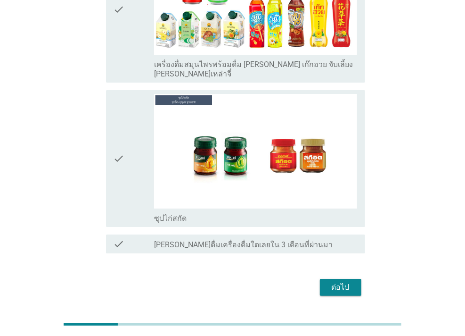
click at [351, 281] on div "ต่อไป" at bounding box center [341, 286] width 26 height 11
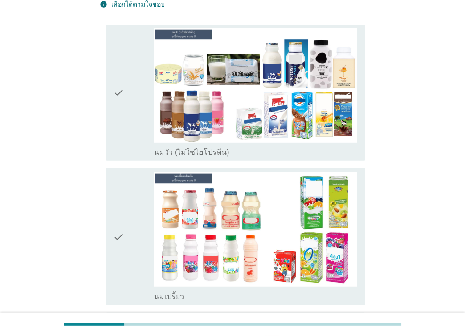
scroll to position [94, 0]
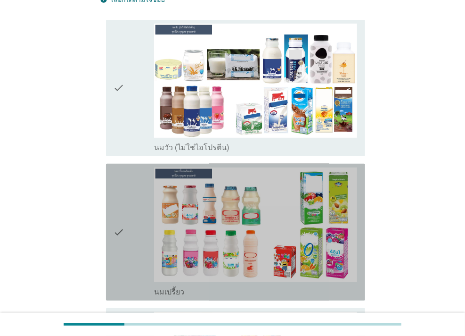
click at [143, 194] on div "check" at bounding box center [134, 231] width 41 height 129
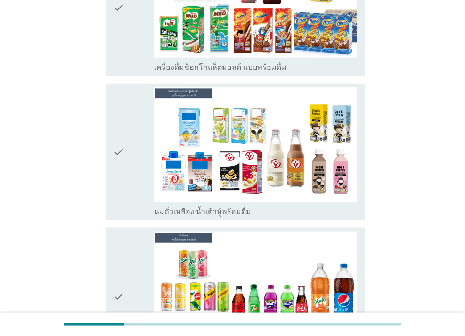
scroll to position [566, 0]
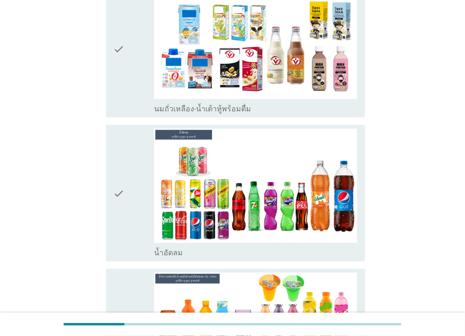
click at [136, 130] on div "check" at bounding box center [134, 193] width 41 height 129
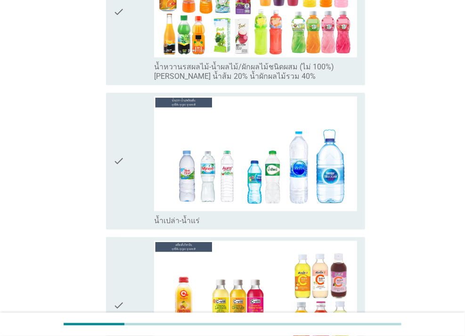
click at [135, 148] on div "check" at bounding box center [134, 160] width 41 height 129
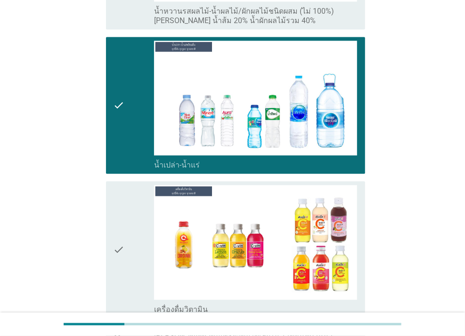
scroll to position [1037, 0]
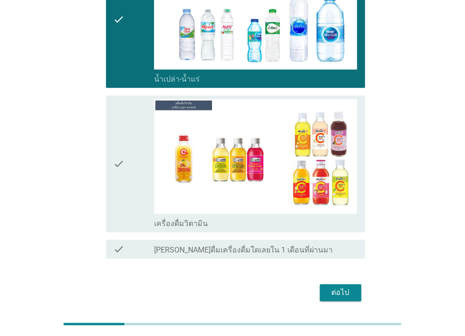
click at [127, 142] on div "check" at bounding box center [134, 163] width 41 height 129
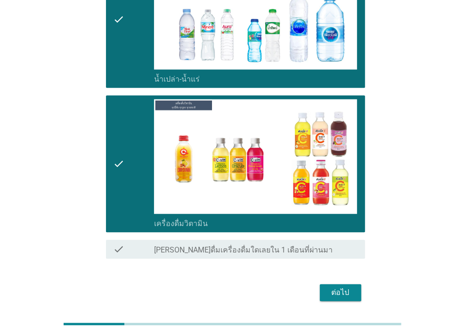
click at [340, 287] on div "ต่อไป" at bounding box center [341, 292] width 26 height 11
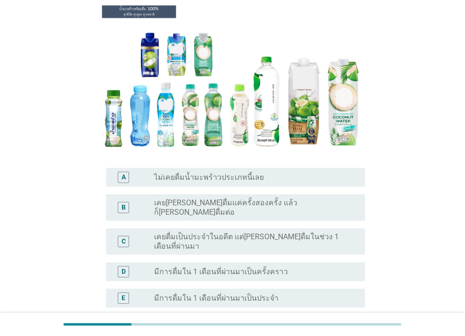
scroll to position [141, 0]
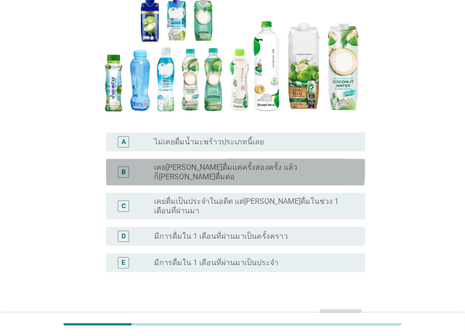
click at [165, 170] on label "เคย[PERSON_NAME]ดื่มแค่ครั้งสองครั้ง แล้วก็[PERSON_NAME]ดื่มต่อ" at bounding box center [252, 172] width 196 height 19
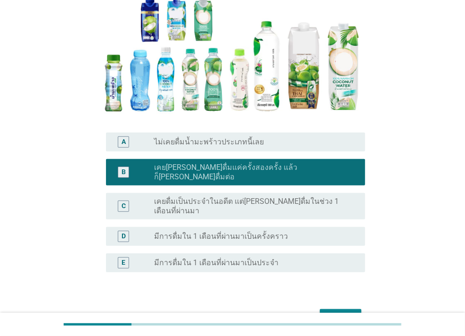
click at [336, 312] on div "ต่อไป" at bounding box center [341, 317] width 26 height 11
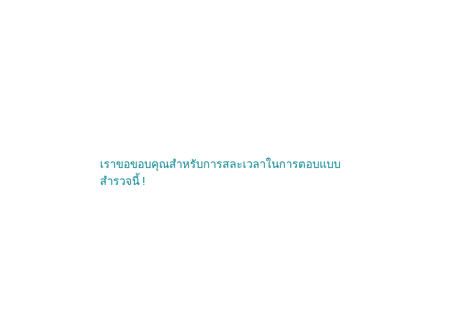
scroll to position [0, 0]
